Goal: Transaction & Acquisition: Book appointment/travel/reservation

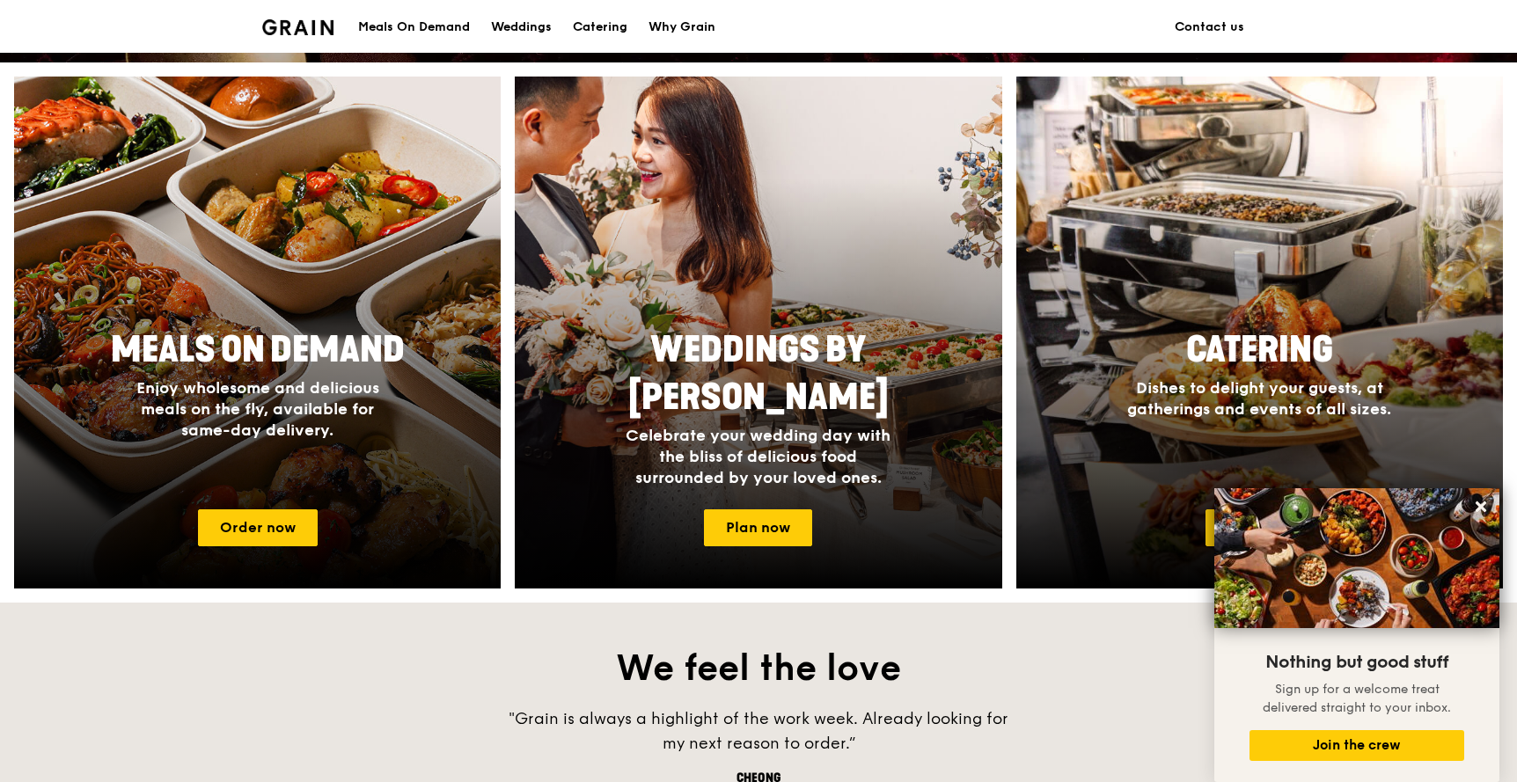
scroll to position [620, 0]
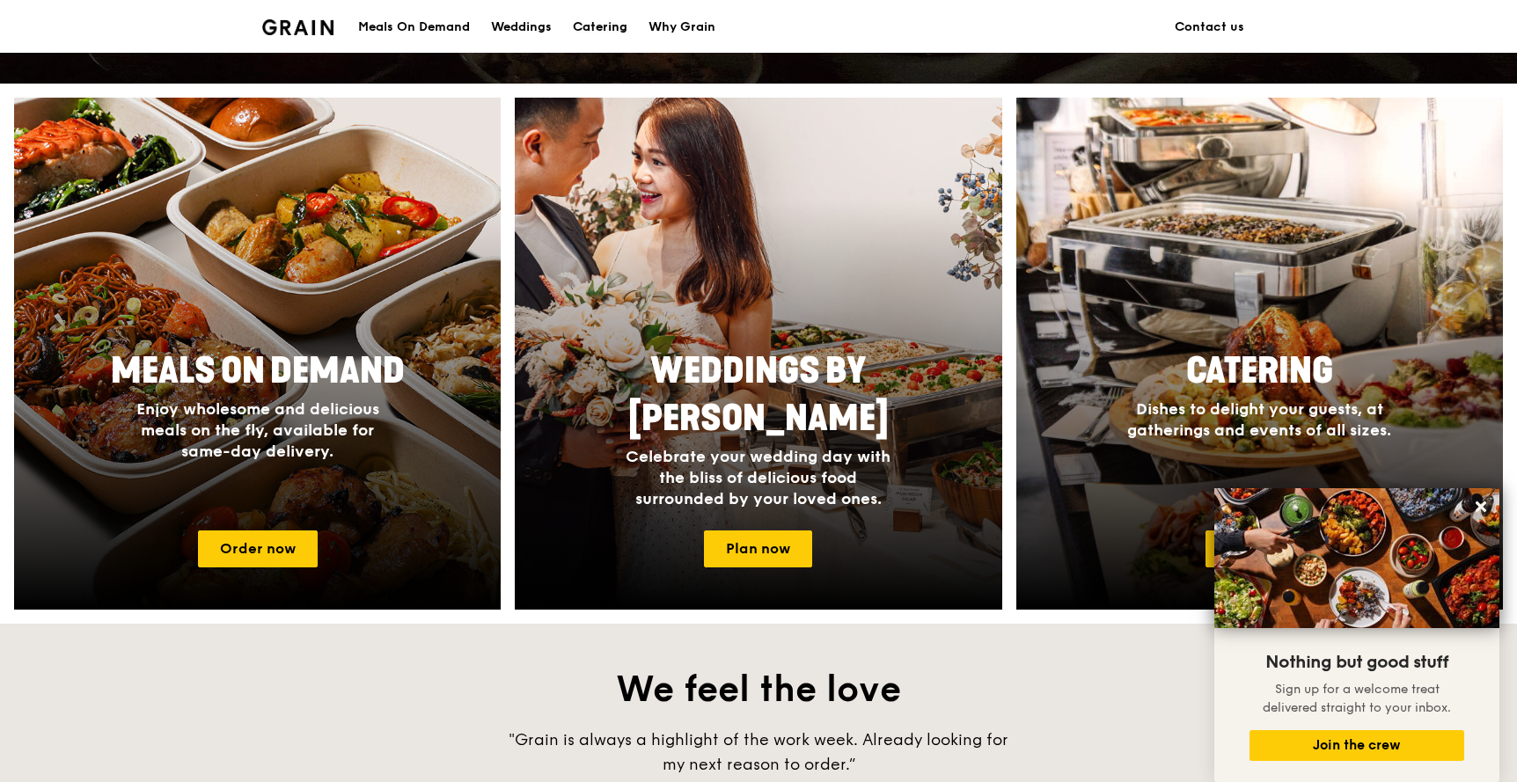
click at [588, 23] on div "Catering" at bounding box center [600, 27] width 55 height 53
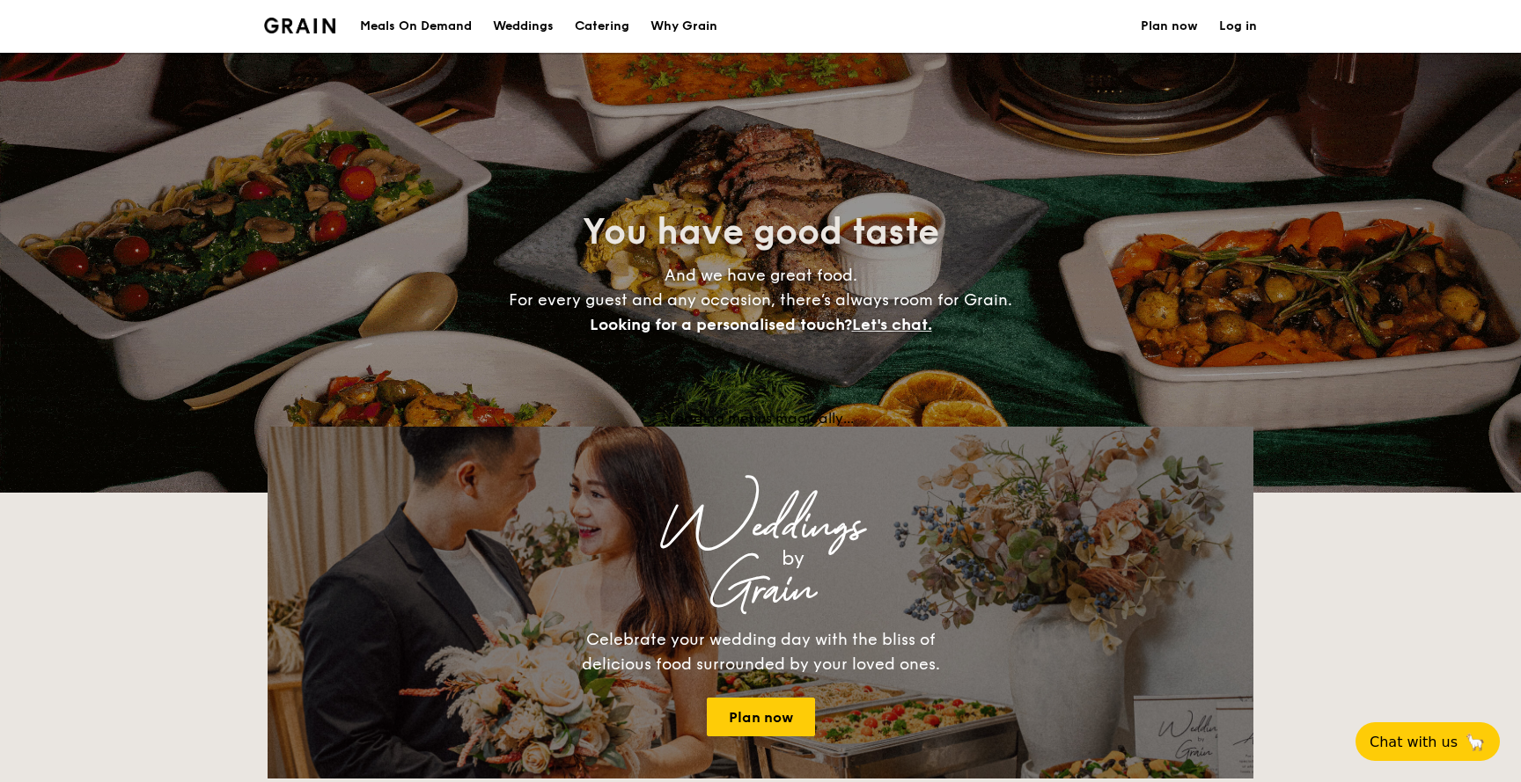
select select
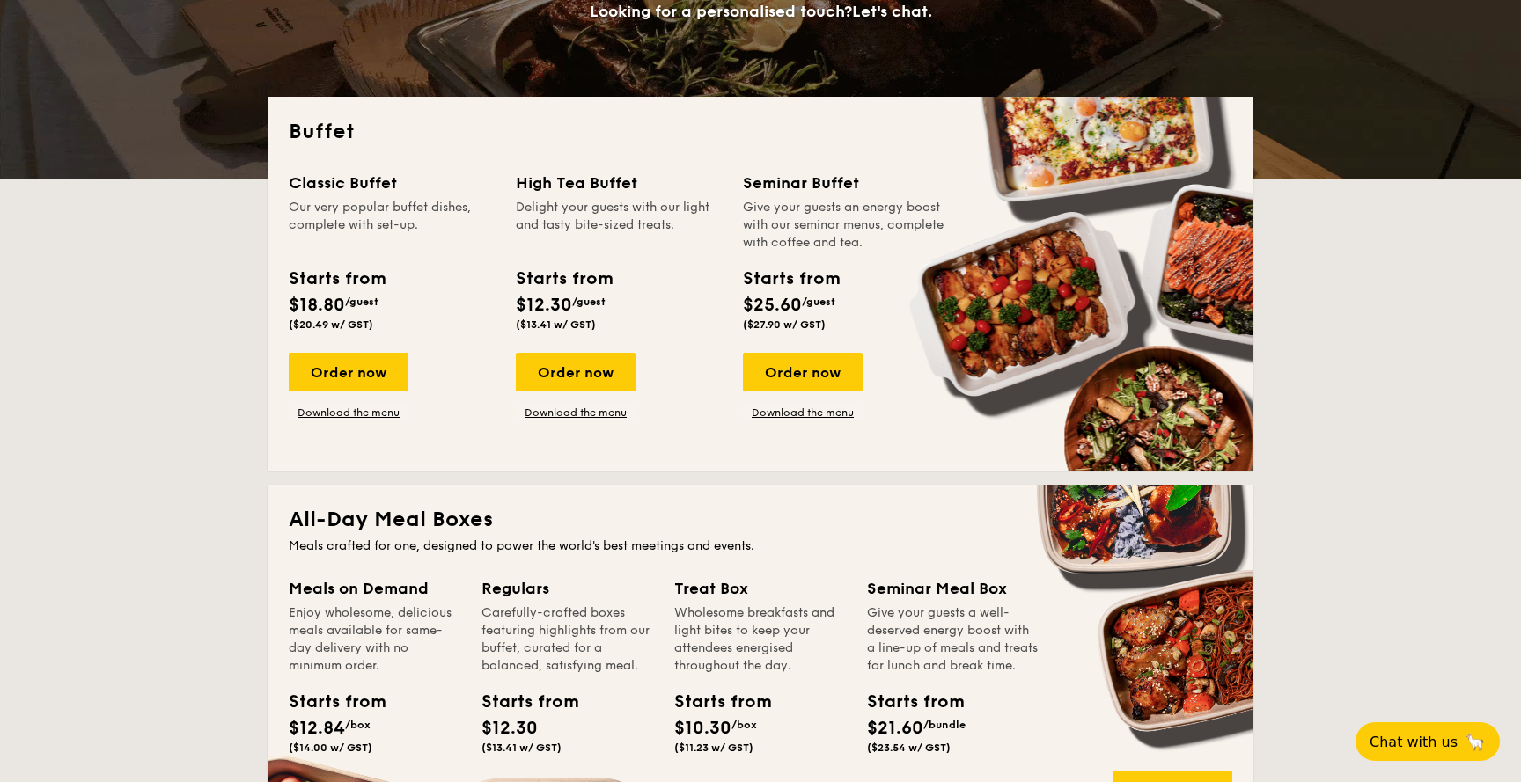
scroll to position [290, 0]
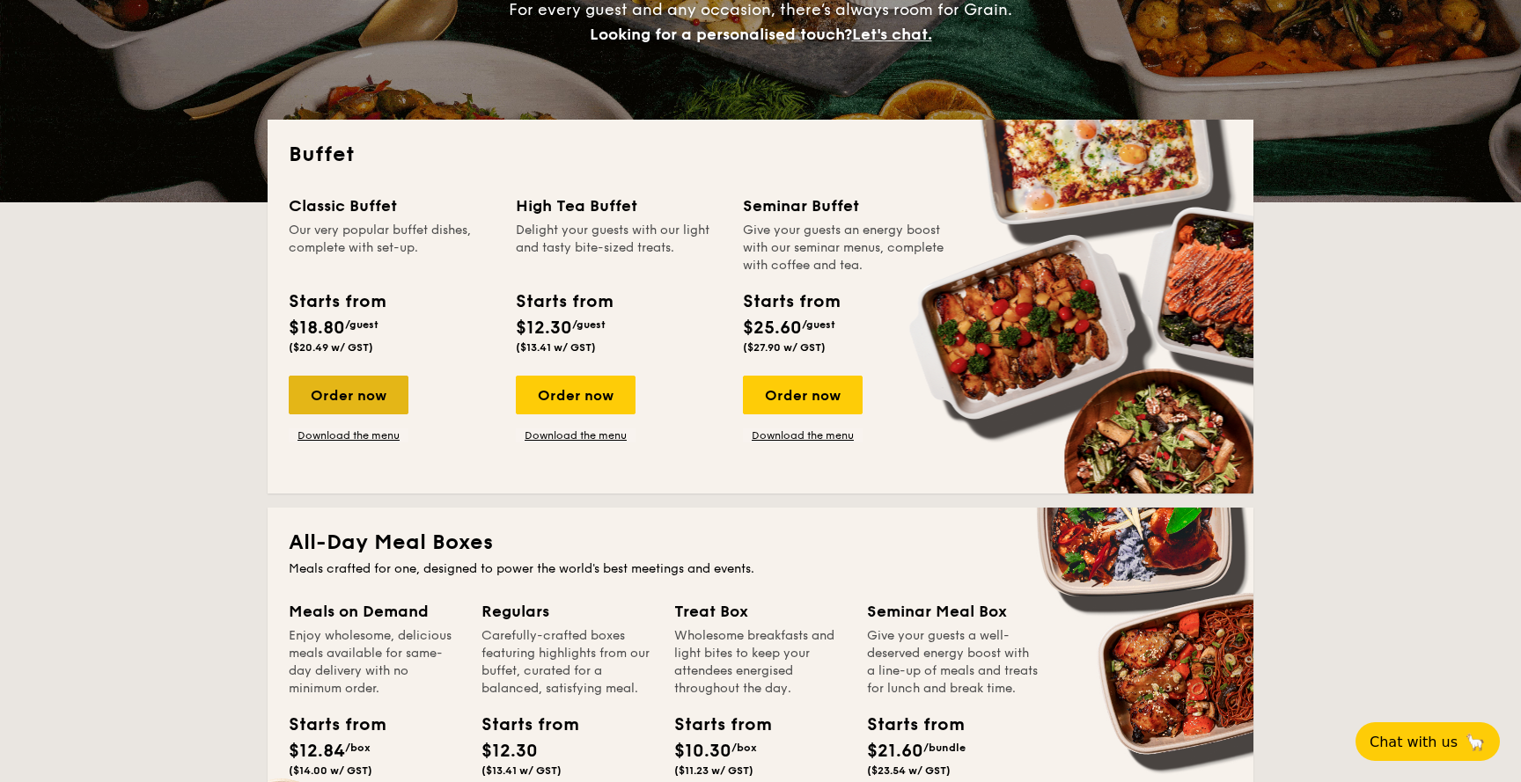
click at [365, 399] on div "Order now" at bounding box center [349, 395] width 120 height 39
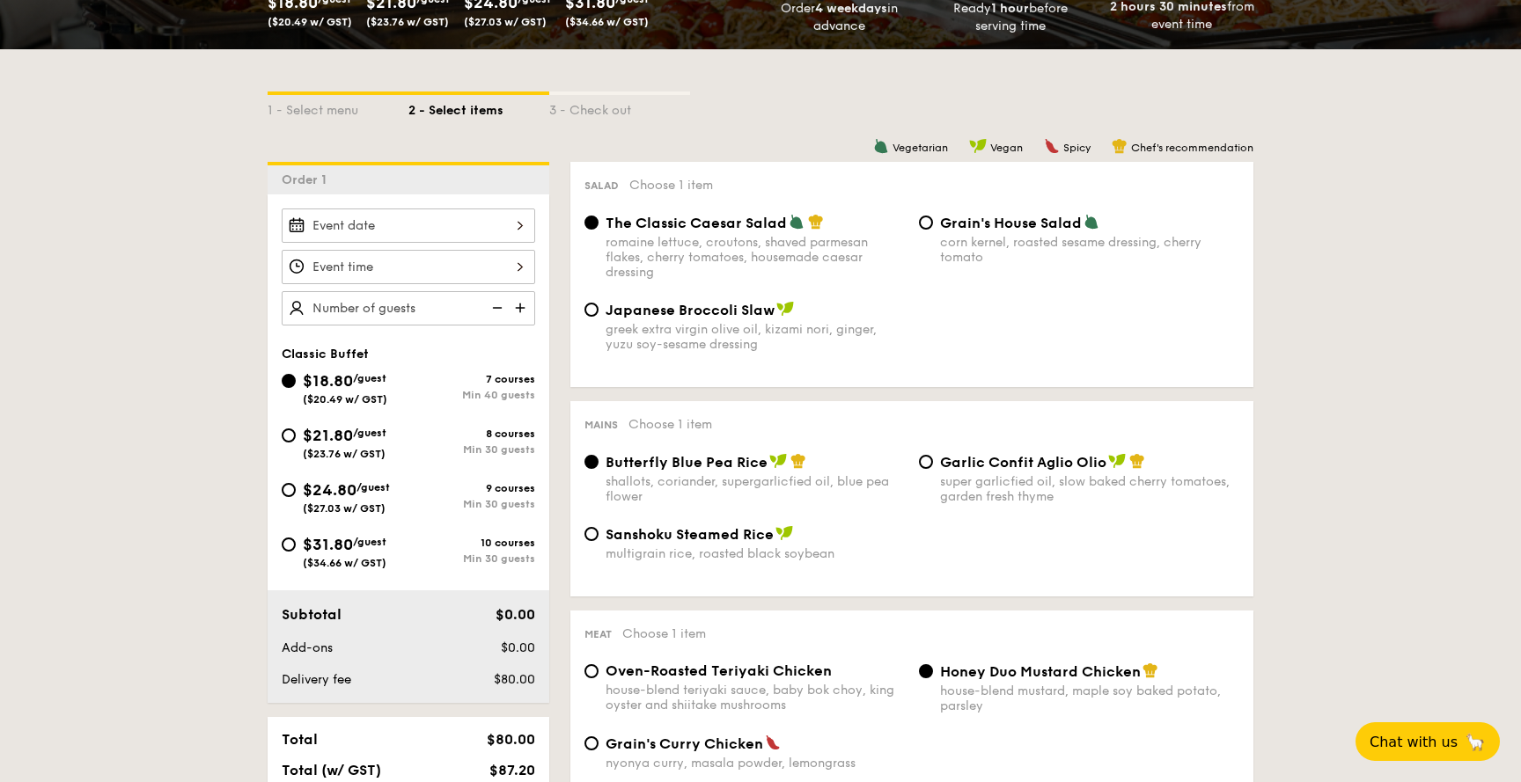
scroll to position [343, 0]
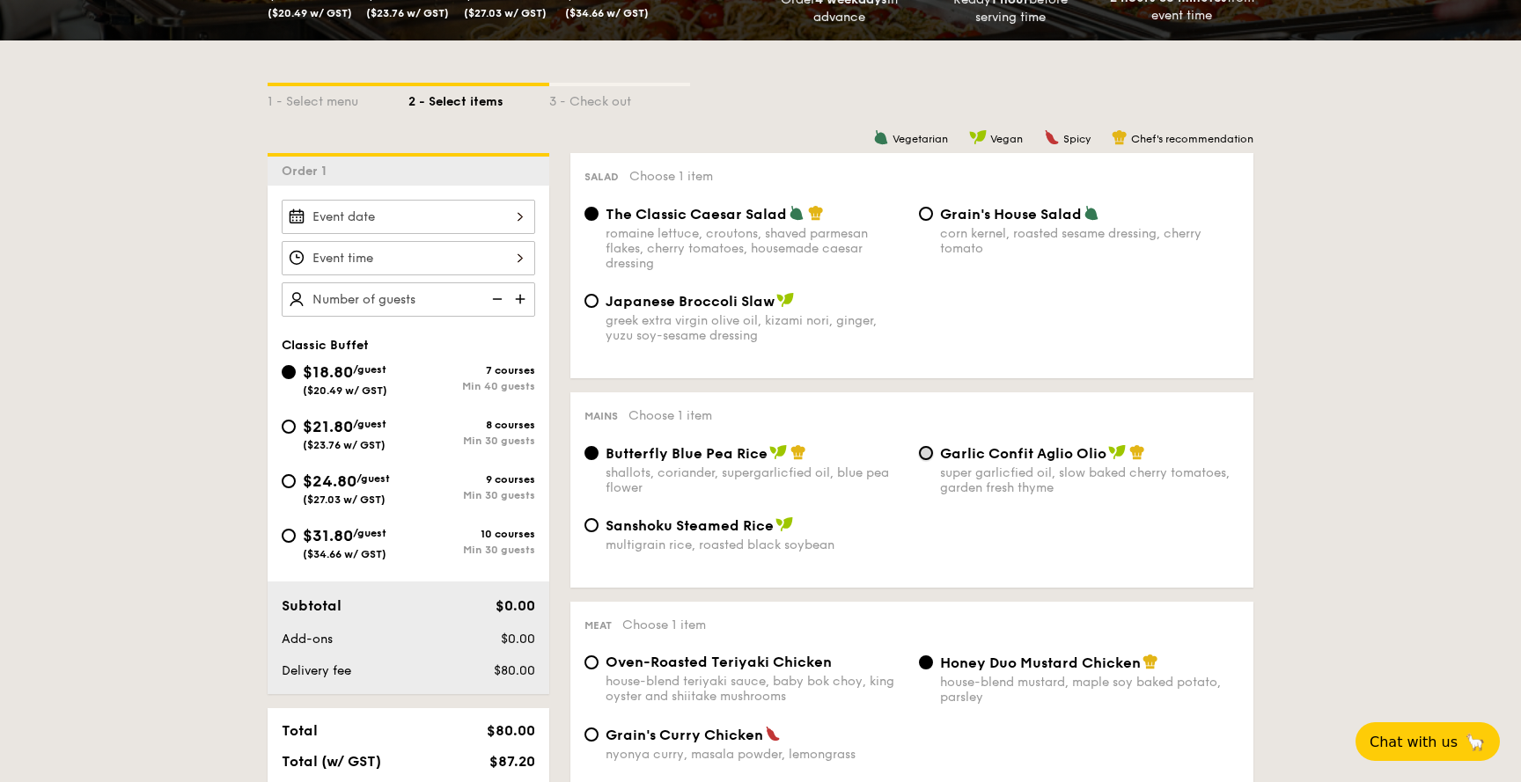
click at [926, 456] on input "Garlic Confit Aglio Olio super garlicfied oil, slow baked cherry tomatoes, gard…" at bounding box center [926, 453] width 14 height 14
radio input "true"
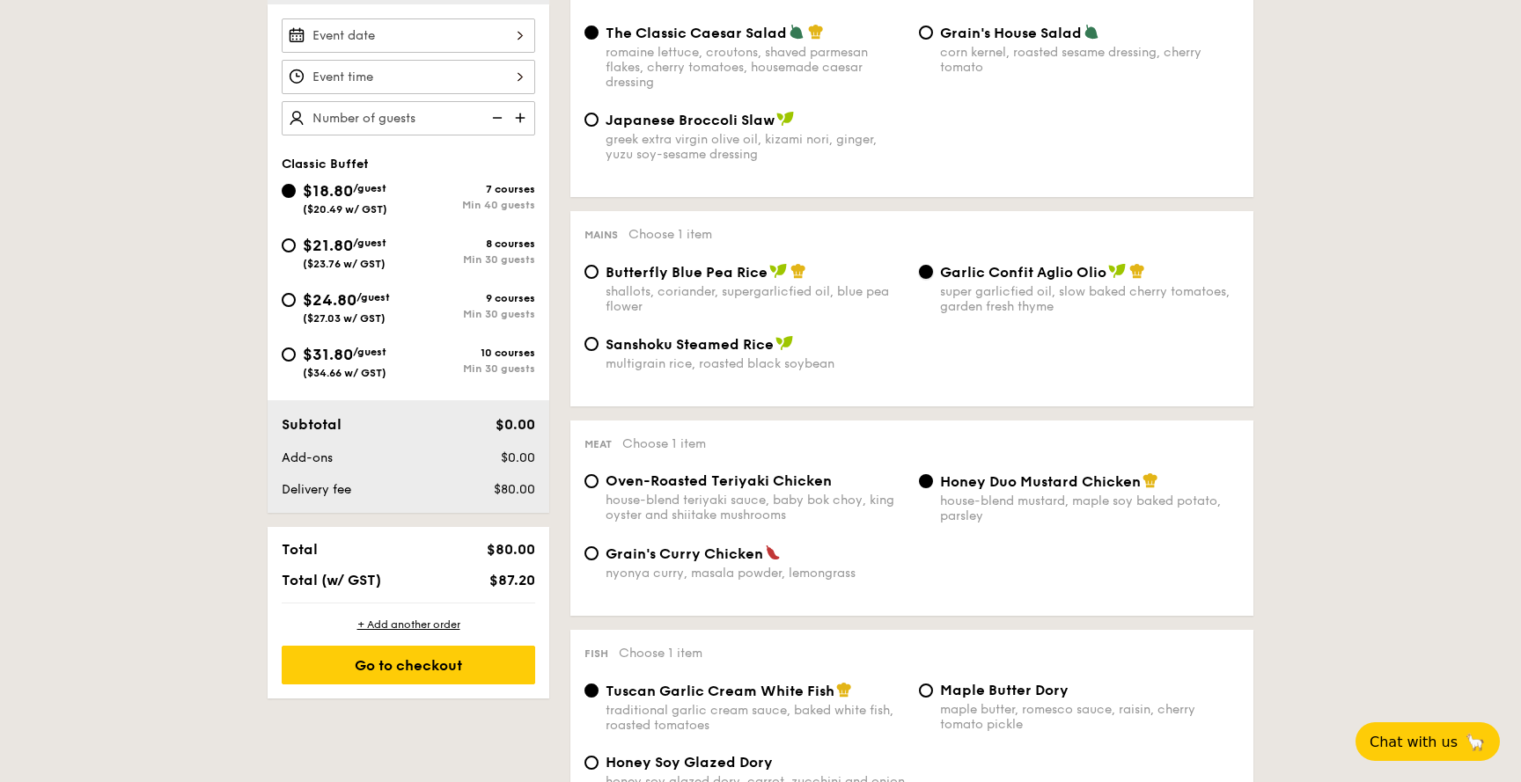
scroll to position [525, 0]
click at [591, 486] on input "Oven-Roasted Teriyaki Chicken house-blend teriyaki sauce, baby bok choy, king o…" at bounding box center [591, 481] width 14 height 14
radio input "true"
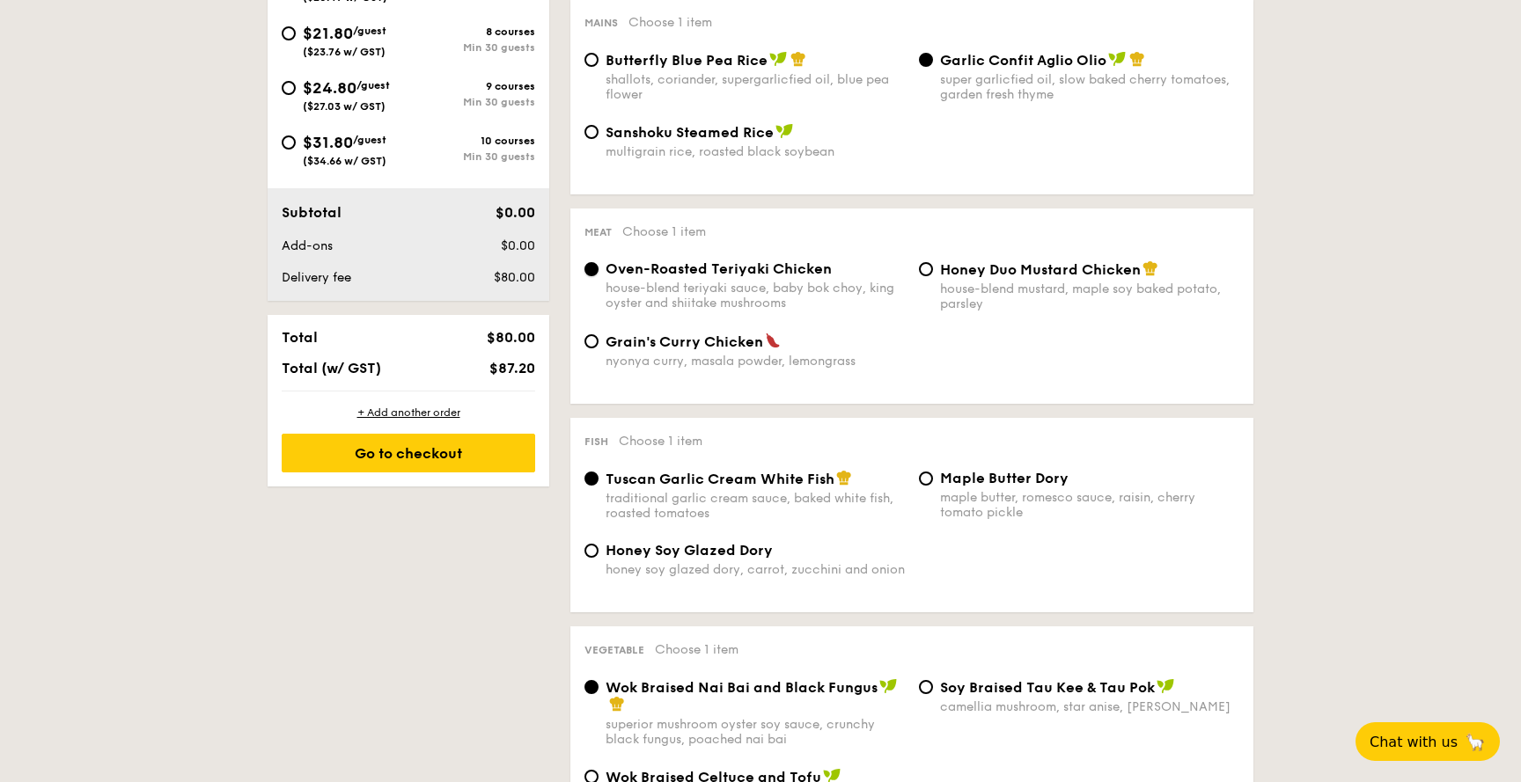
scroll to position [749, 0]
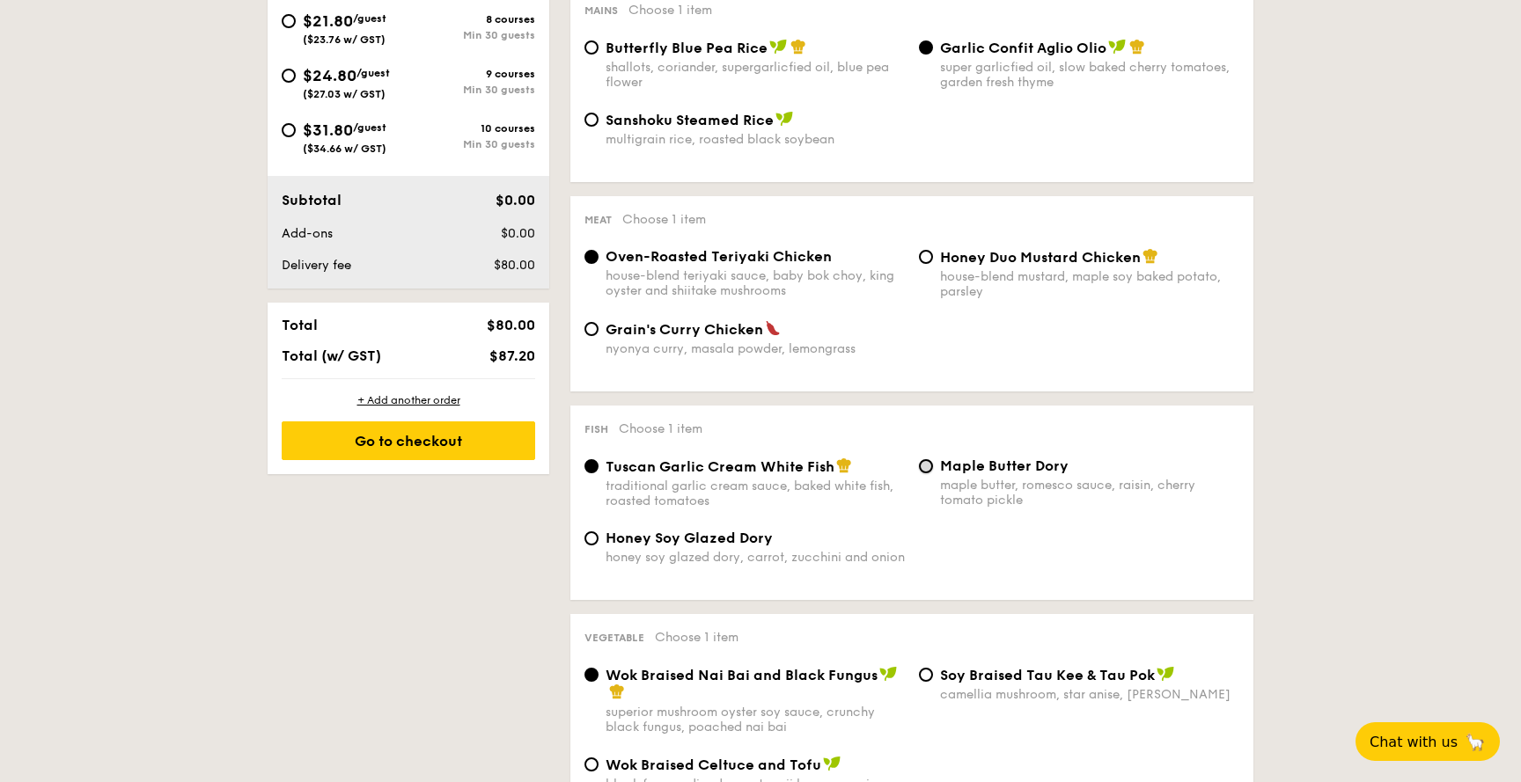
click at [928, 474] on input "Maple Butter Dory maple butter, romesco sauce, raisin, cherry tomato pickle" at bounding box center [926, 466] width 14 height 14
radio input "true"
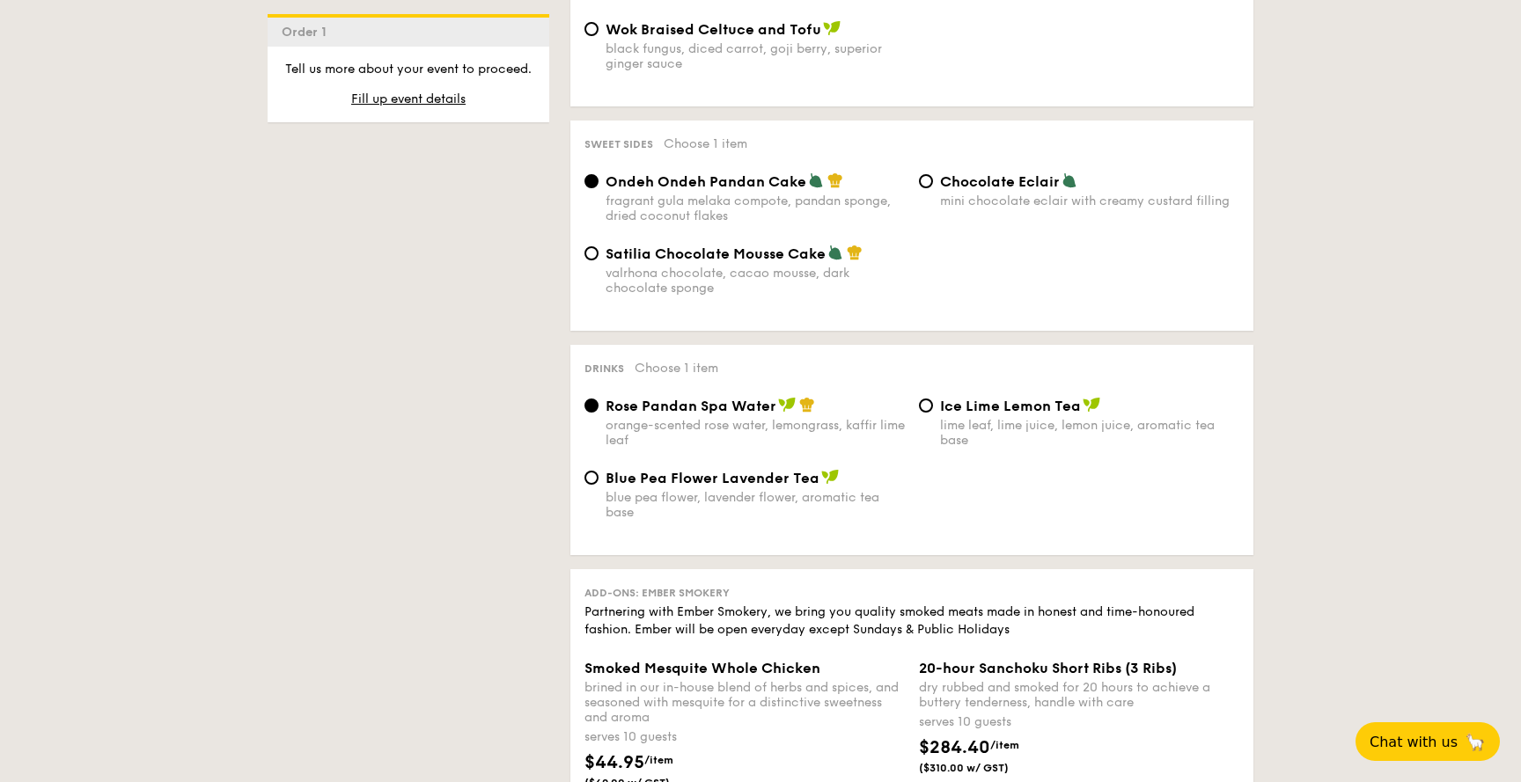
scroll to position [1527, 0]
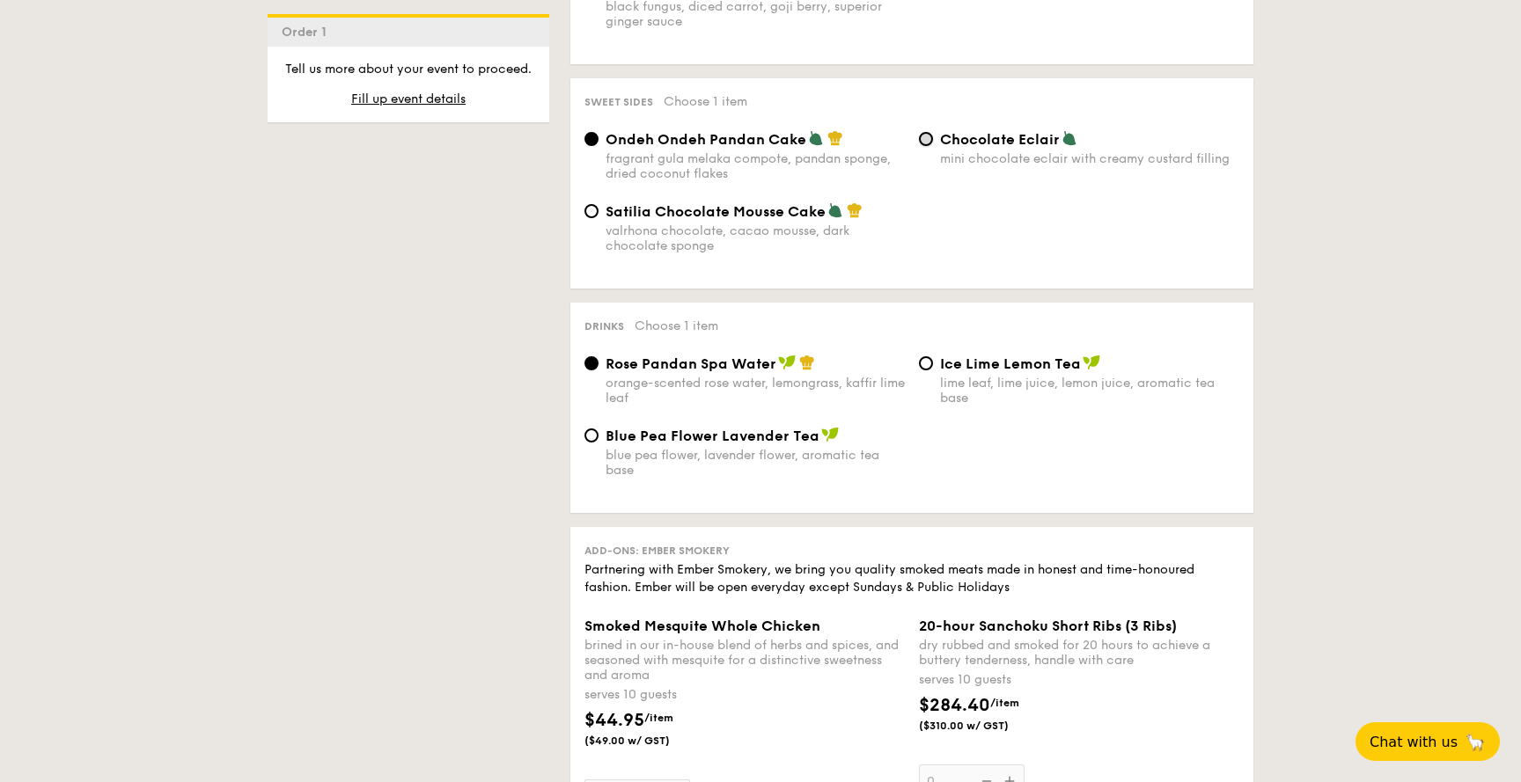
click at [927, 146] on input "Chocolate Eclair mini chocolate eclair with creamy custard filling" at bounding box center [926, 139] width 14 height 14
radio input "true"
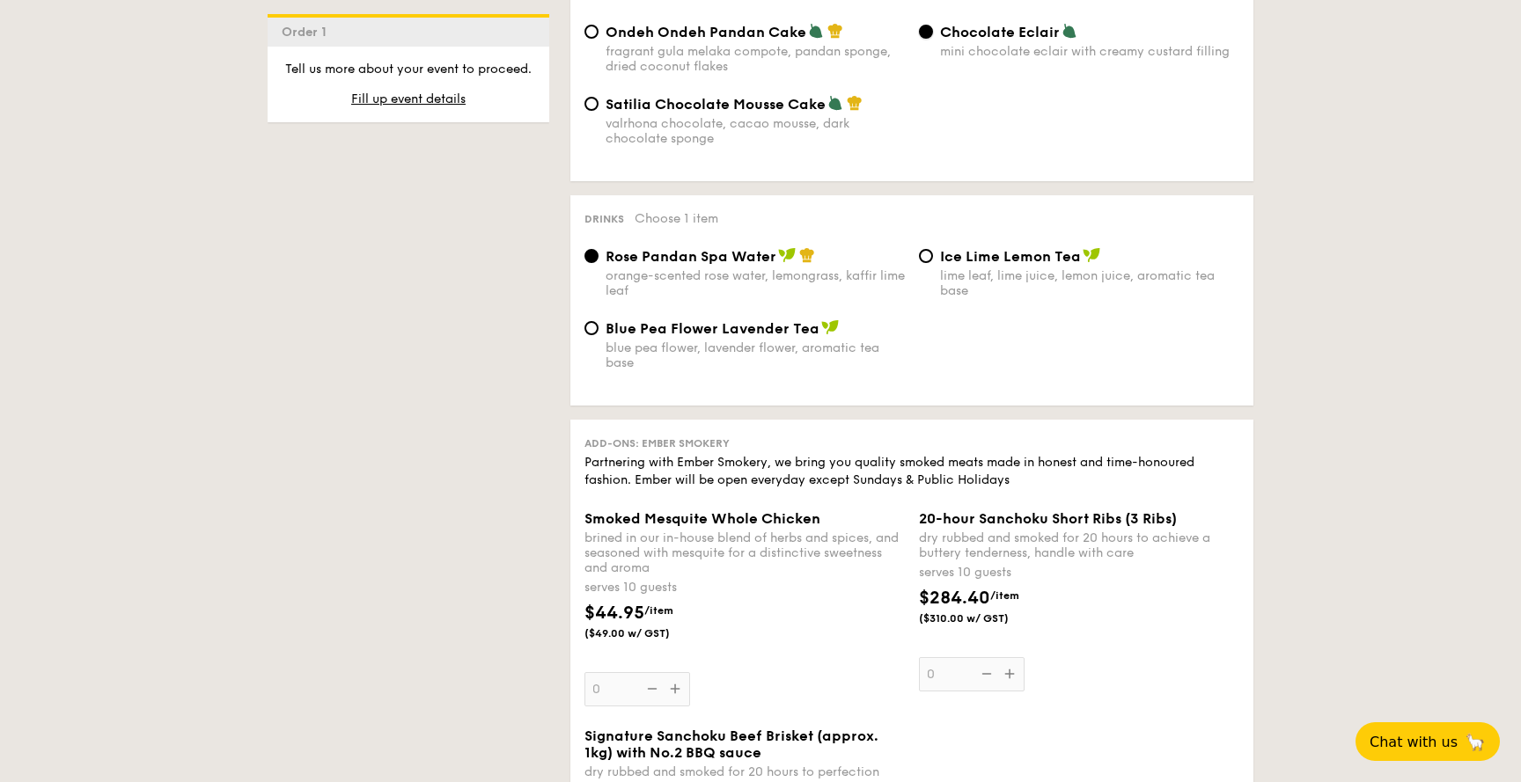
scroll to position [1636, 0]
click at [929, 261] on input "Ice Lime Lemon Tea lime leaf, lime juice, lemon juice, aromatic tea base" at bounding box center [926, 254] width 14 height 14
radio input "true"
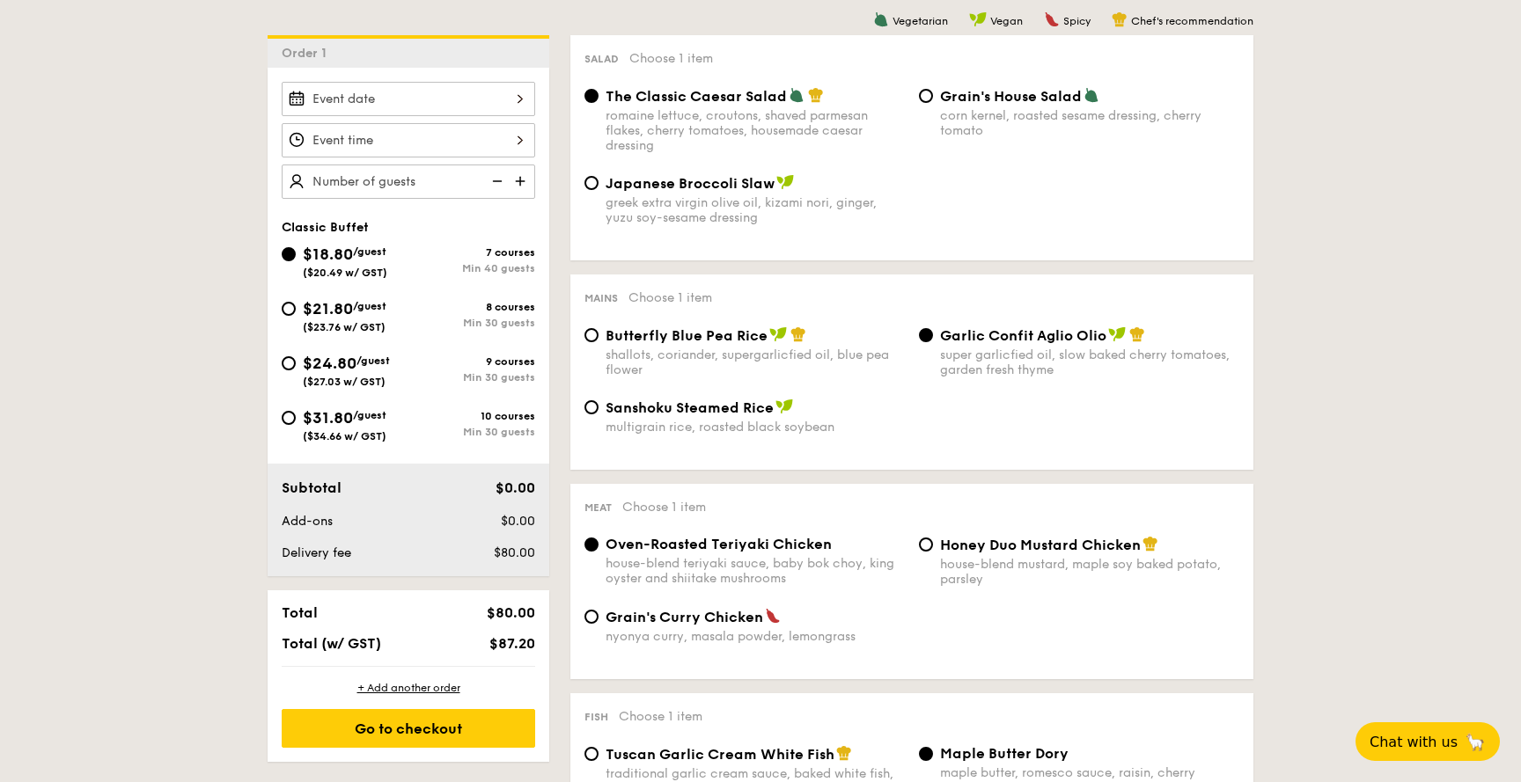
scroll to position [456, 0]
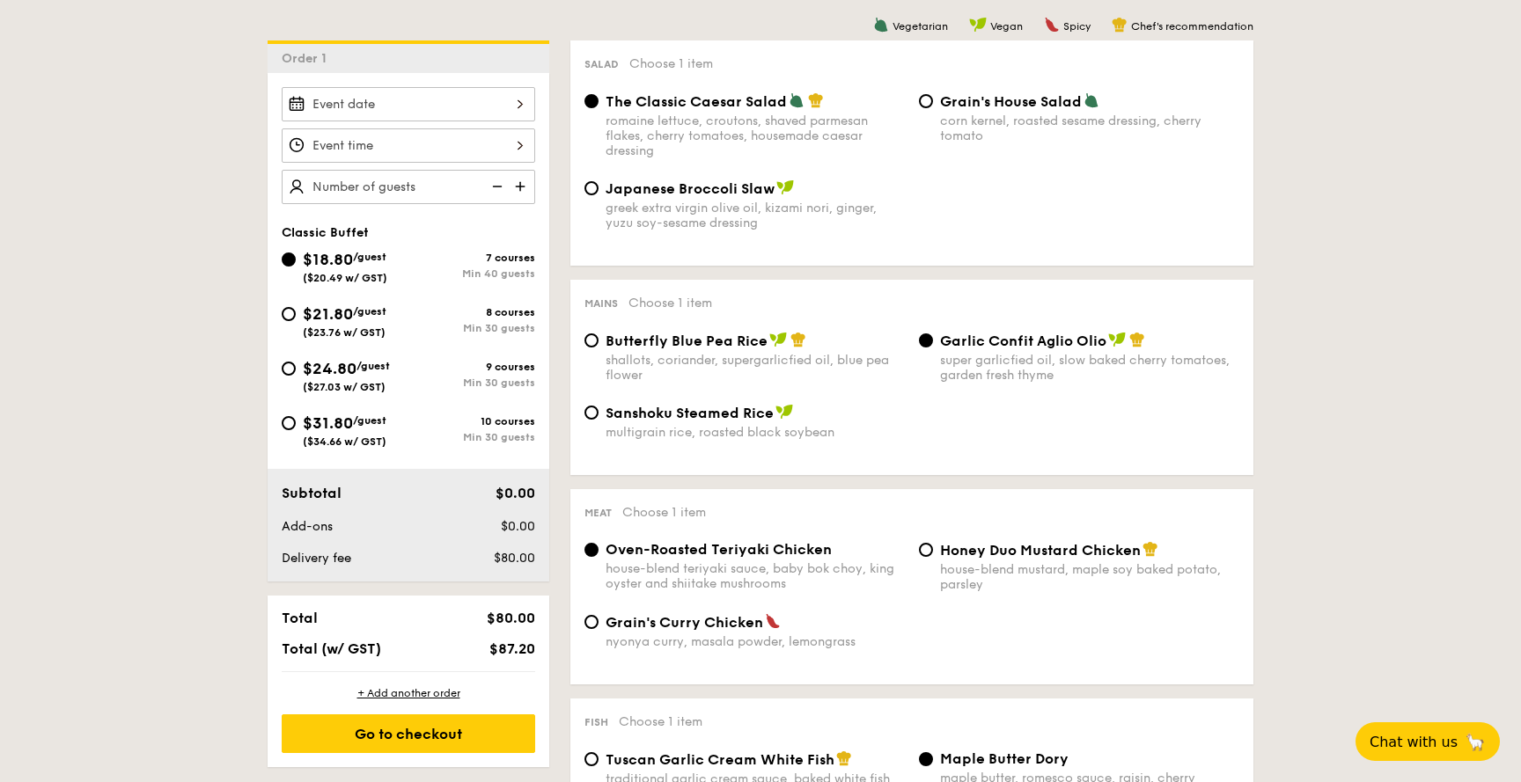
click at [473, 121] on div at bounding box center [408, 104] width 253 height 34
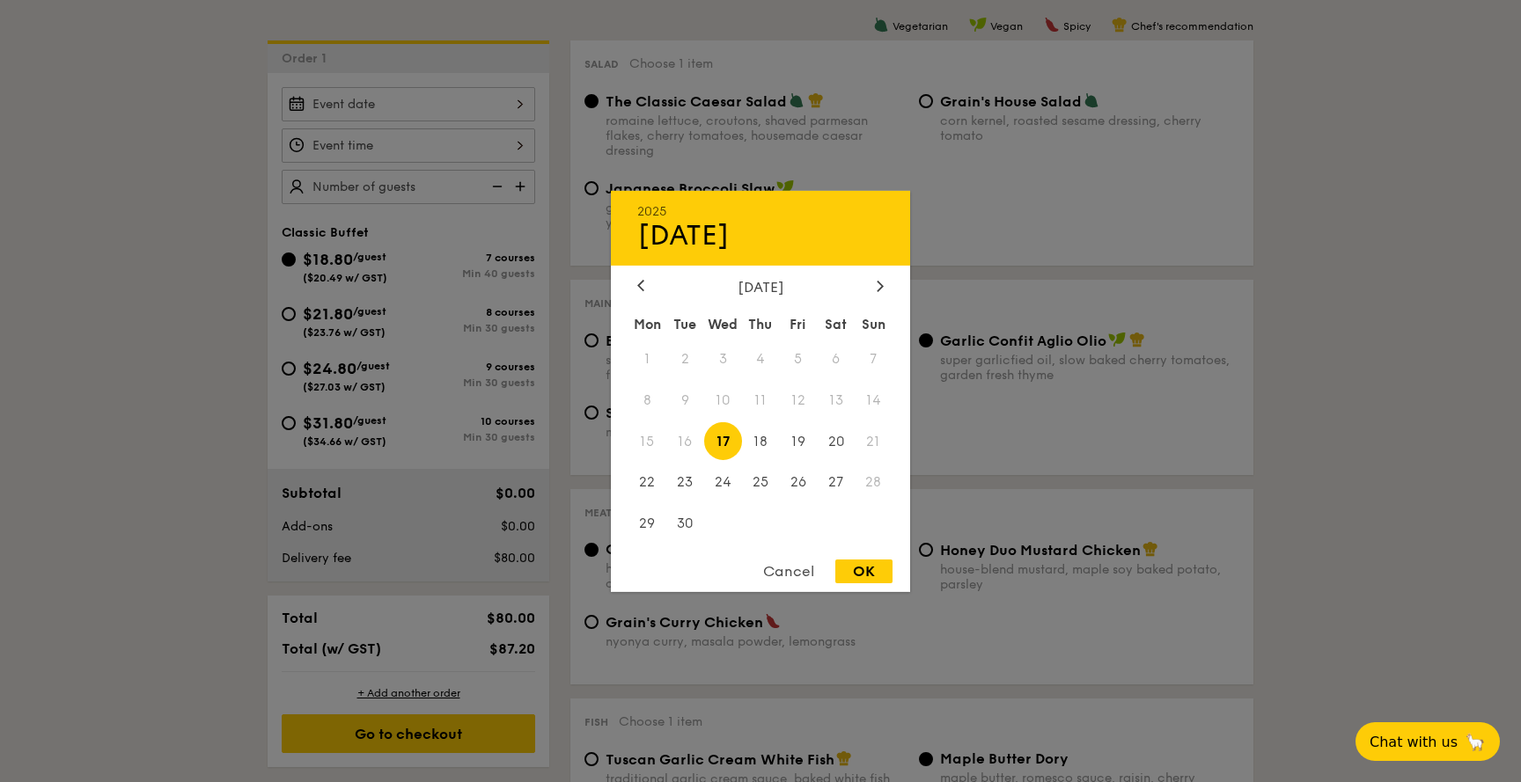
click at [721, 437] on span "17" at bounding box center [723, 441] width 38 height 38
click at [875, 568] on div "OK" at bounding box center [863, 572] width 57 height 24
type input "Sep 17, 2025"
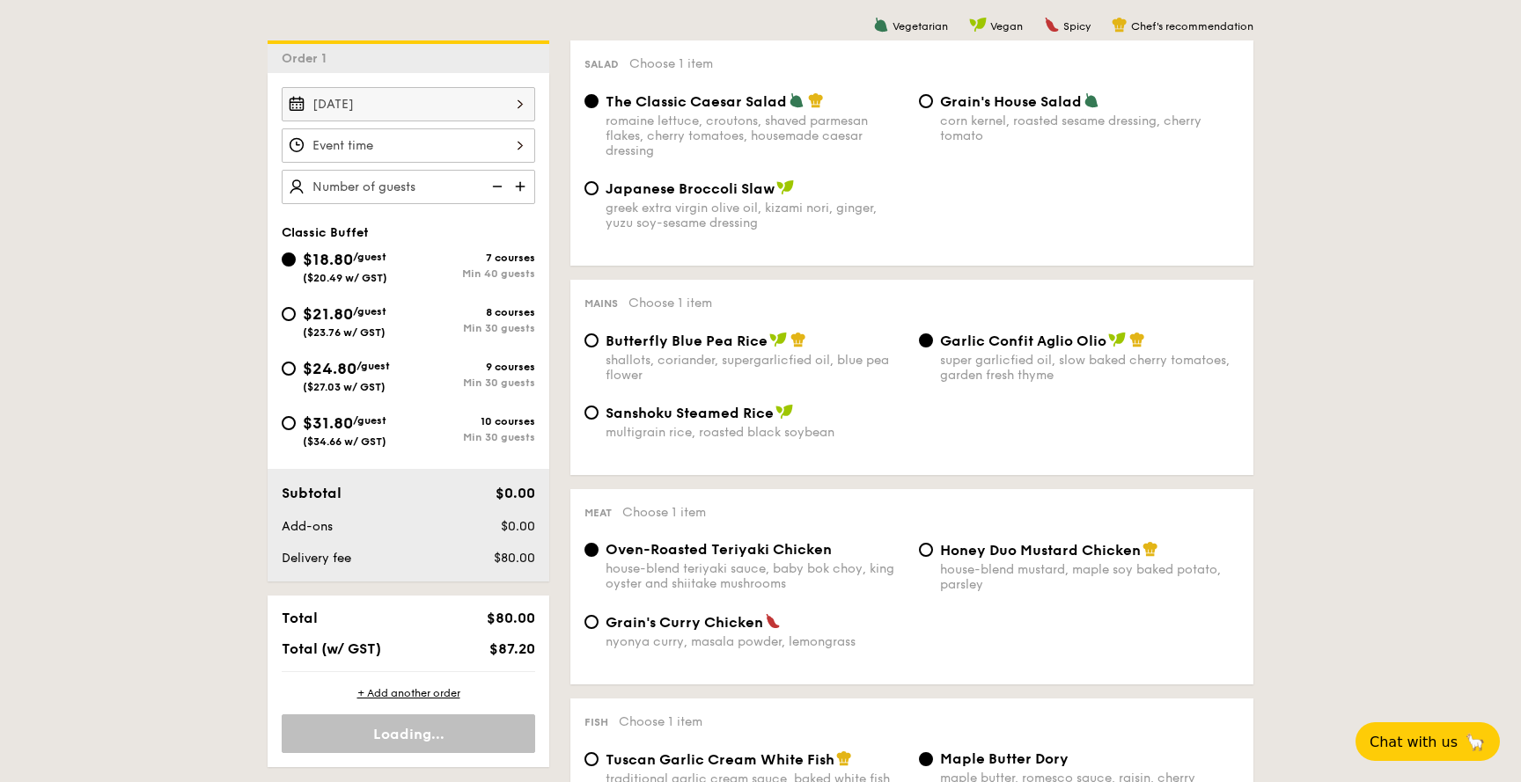
click at [453, 141] on div at bounding box center [408, 145] width 253 height 34
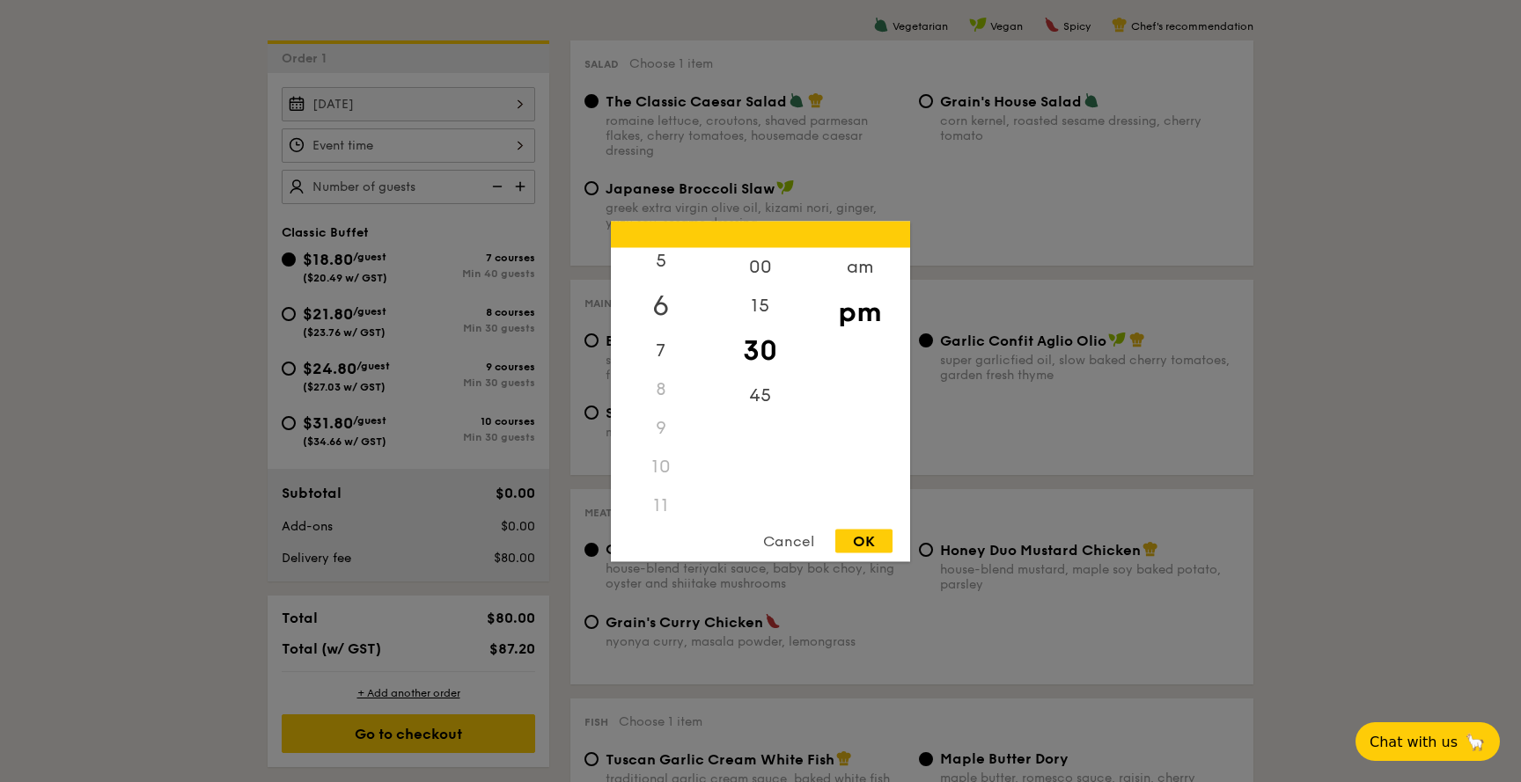
click at [665, 295] on div "6" at bounding box center [660, 305] width 99 height 51
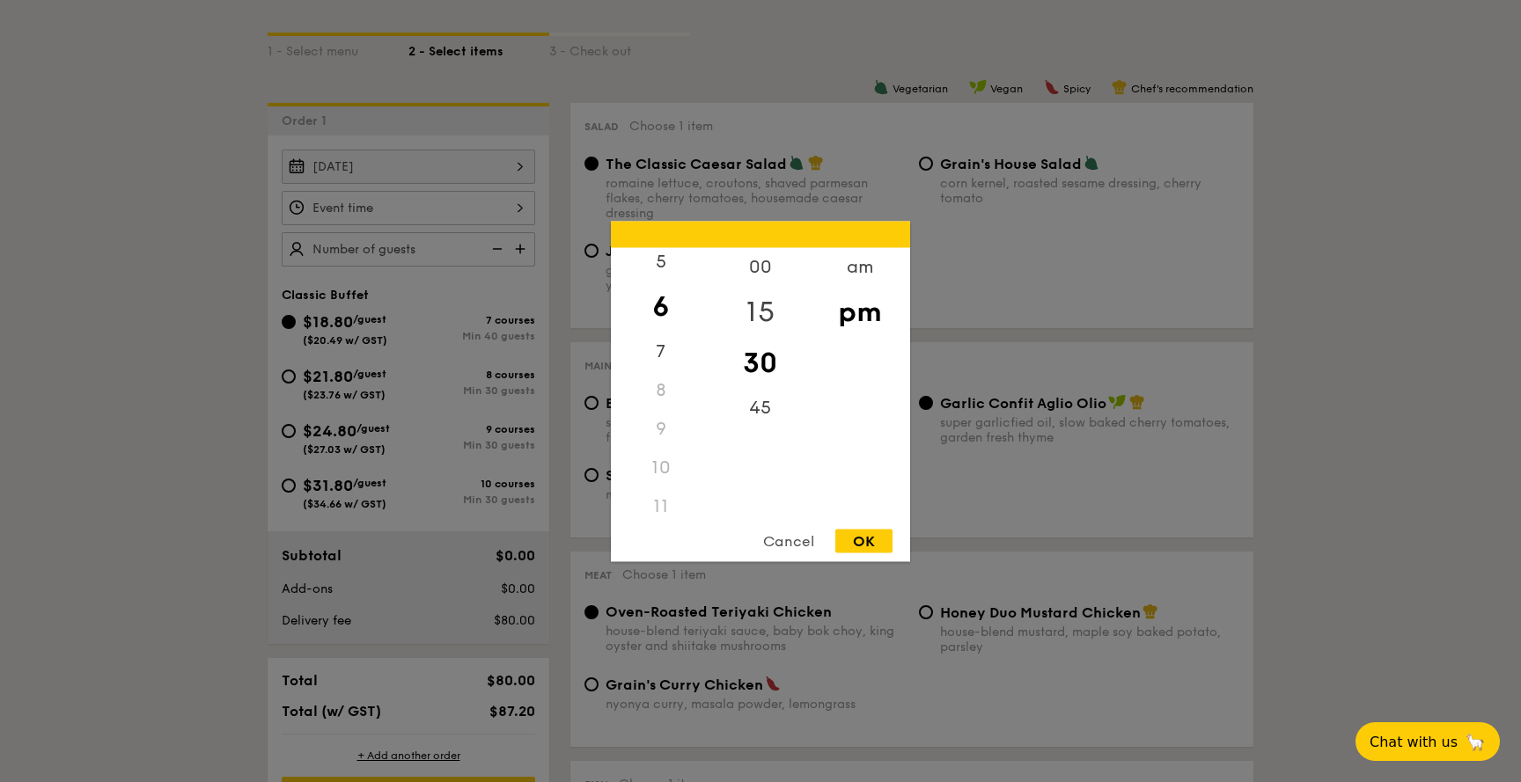
scroll to position [395, 0]
click at [762, 267] on div "00" at bounding box center [759, 272] width 99 height 51
click at [865, 547] on div "OK" at bounding box center [863, 541] width 57 height 24
type input "6:00PM"
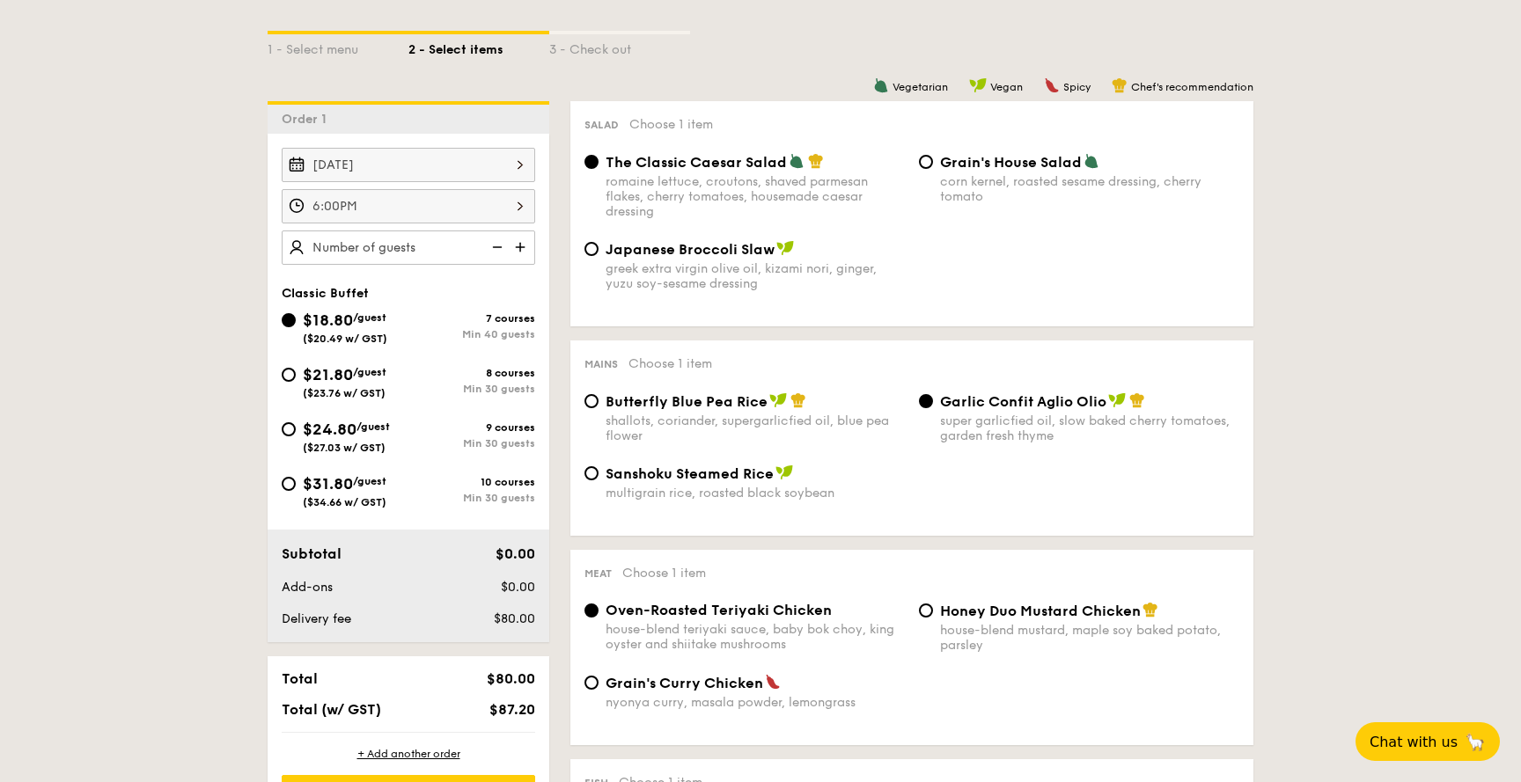
click at [519, 256] on img at bounding box center [522, 247] width 26 height 33
click at [519, 254] on img at bounding box center [522, 247] width 26 height 33
click at [503, 250] on img at bounding box center [495, 247] width 26 height 33
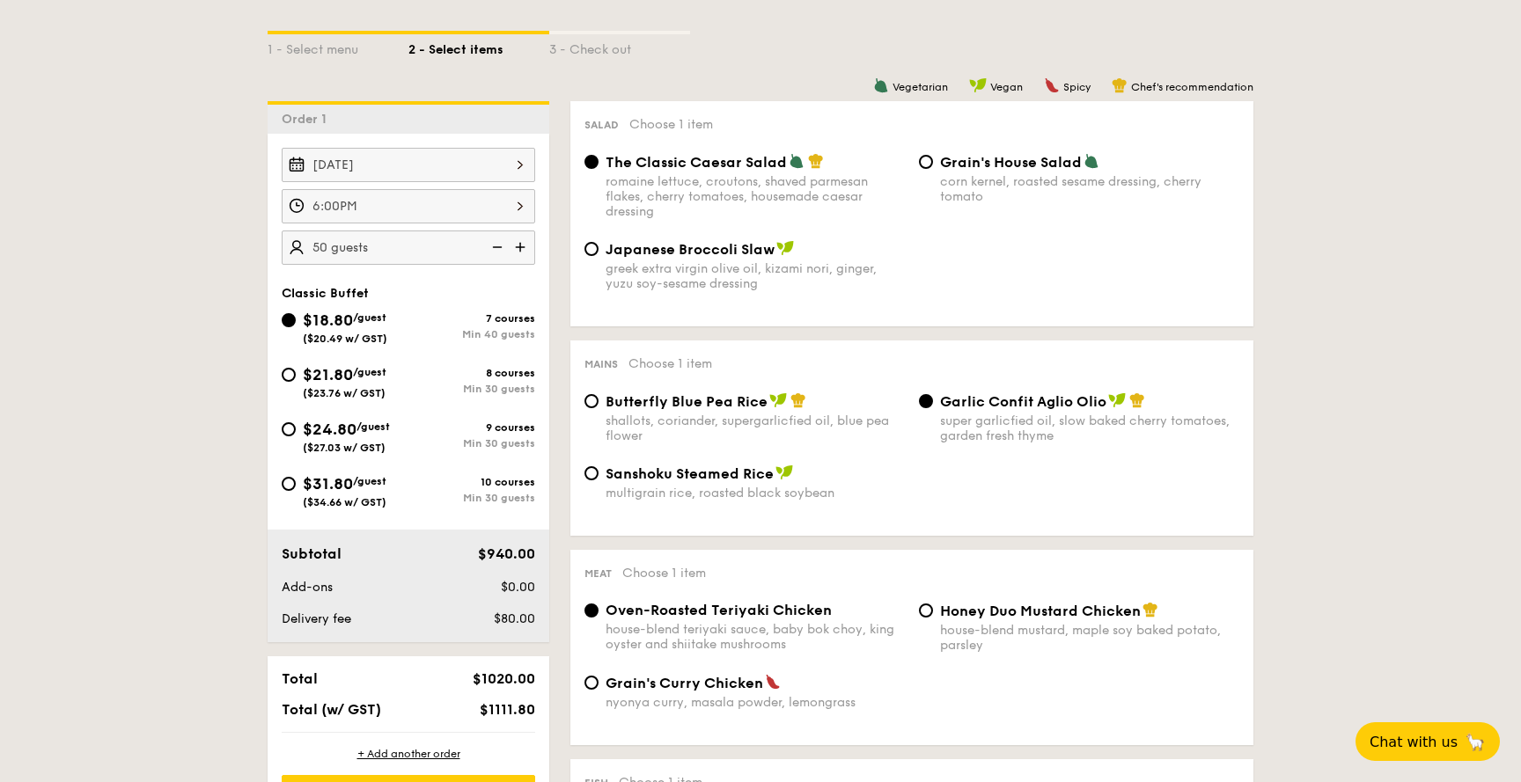
click at [503, 250] on img at bounding box center [495, 247] width 26 height 33
click at [523, 246] on img at bounding box center [522, 247] width 26 height 33
click at [525, 244] on img at bounding box center [522, 247] width 26 height 33
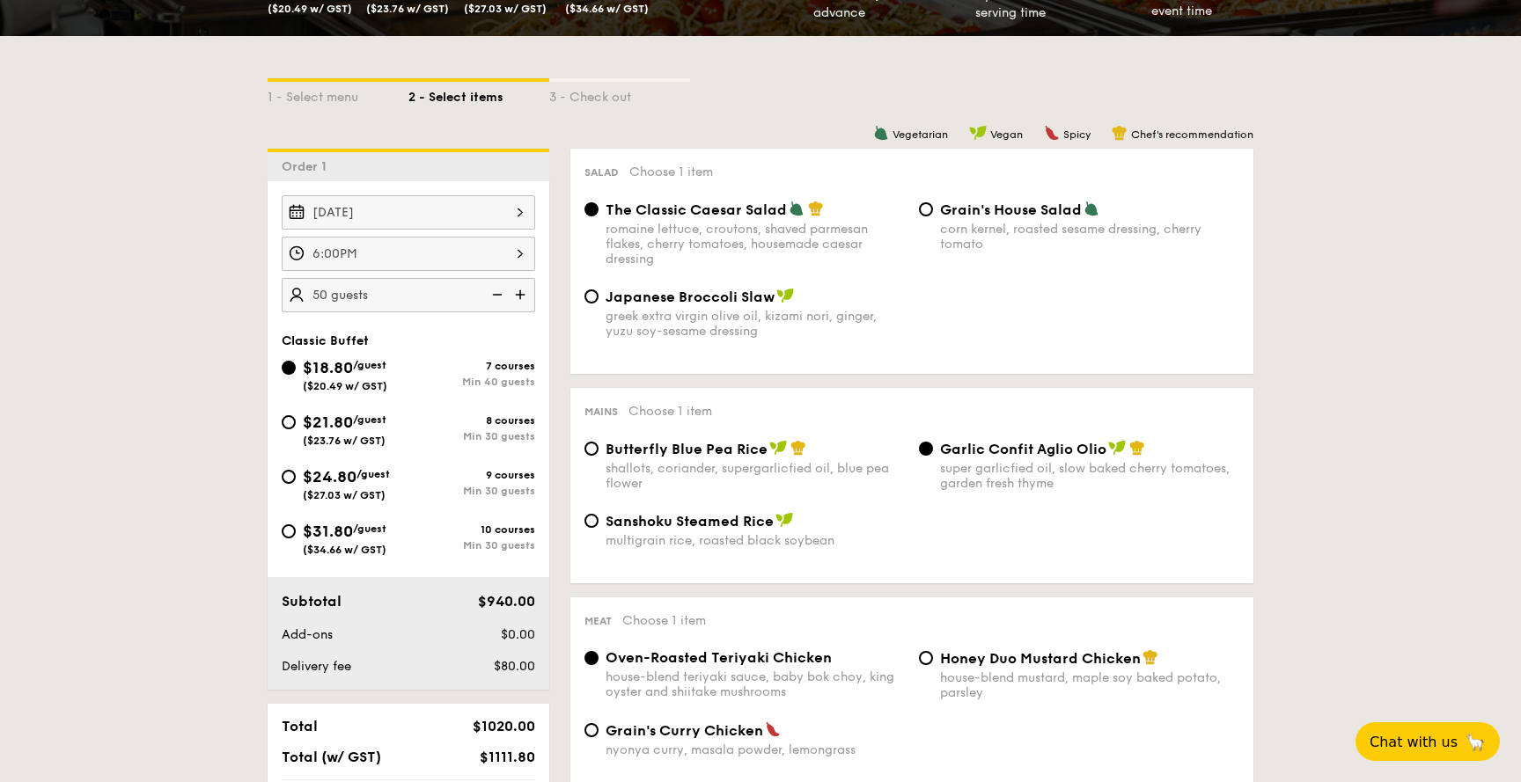
scroll to position [333, 0]
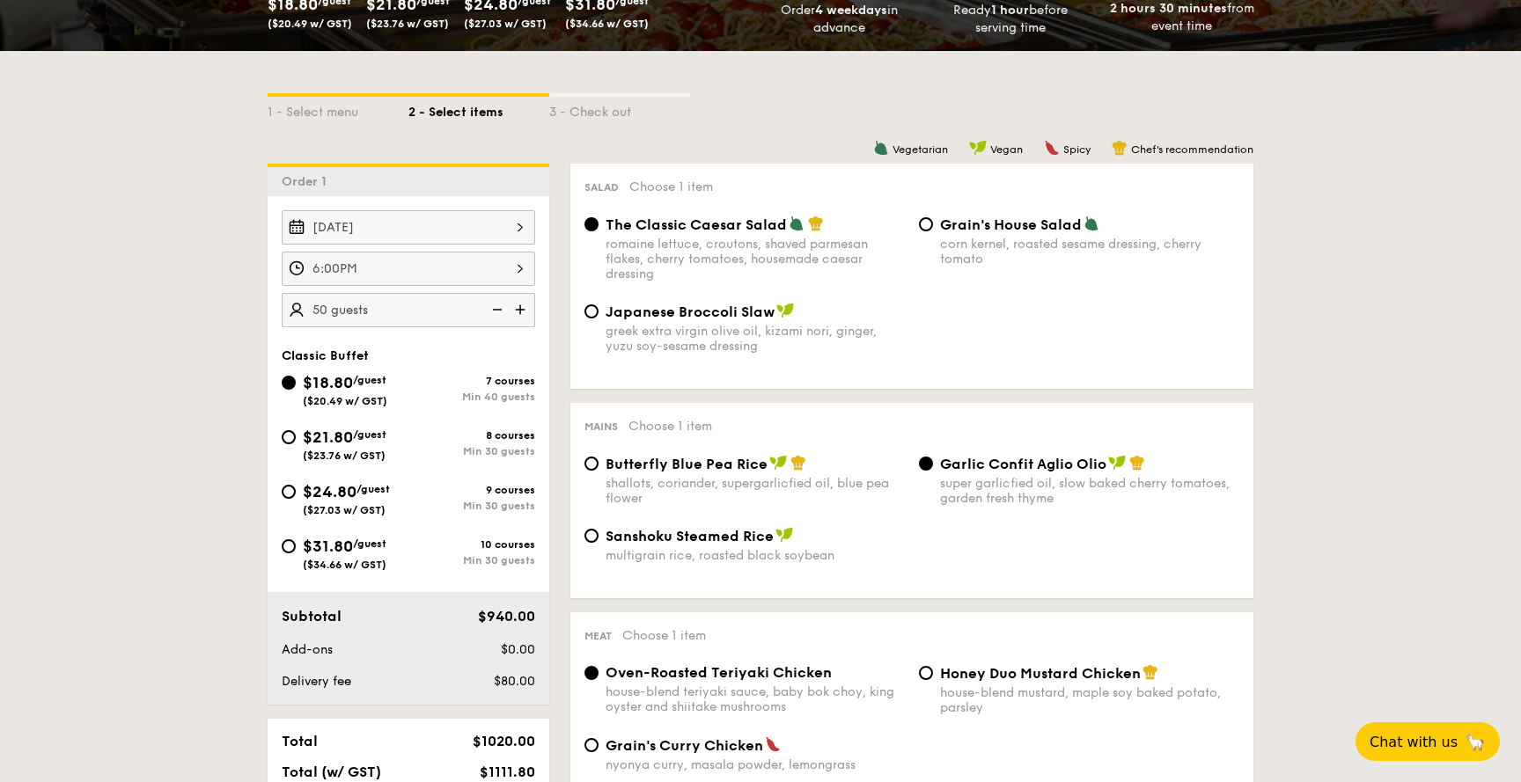
click at [502, 309] on img at bounding box center [495, 309] width 26 height 33
type input "40 guests"
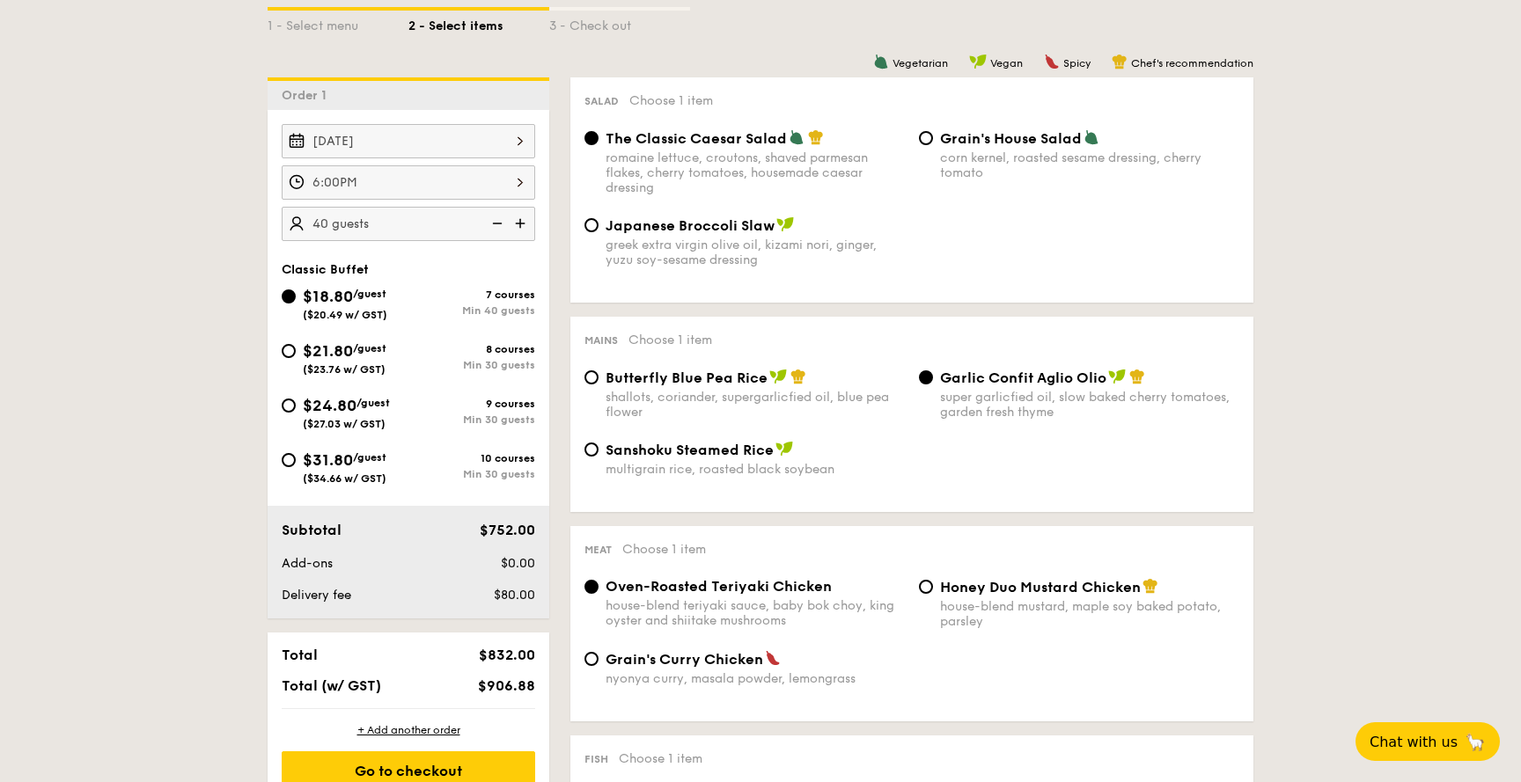
scroll to position [417, 0]
